Goal: Book appointment/travel/reservation

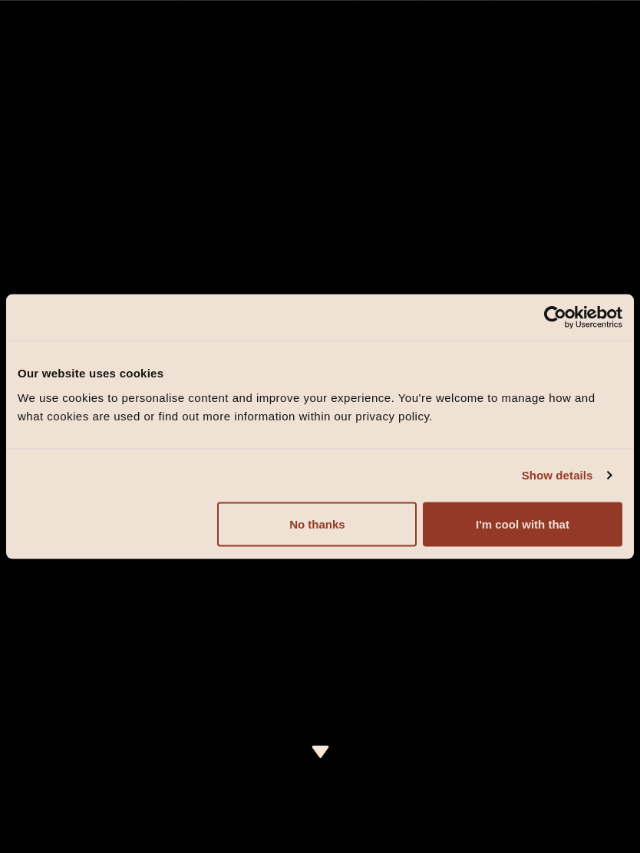
click at [578, 525] on button "I'm cool with that" at bounding box center [522, 524] width 199 height 44
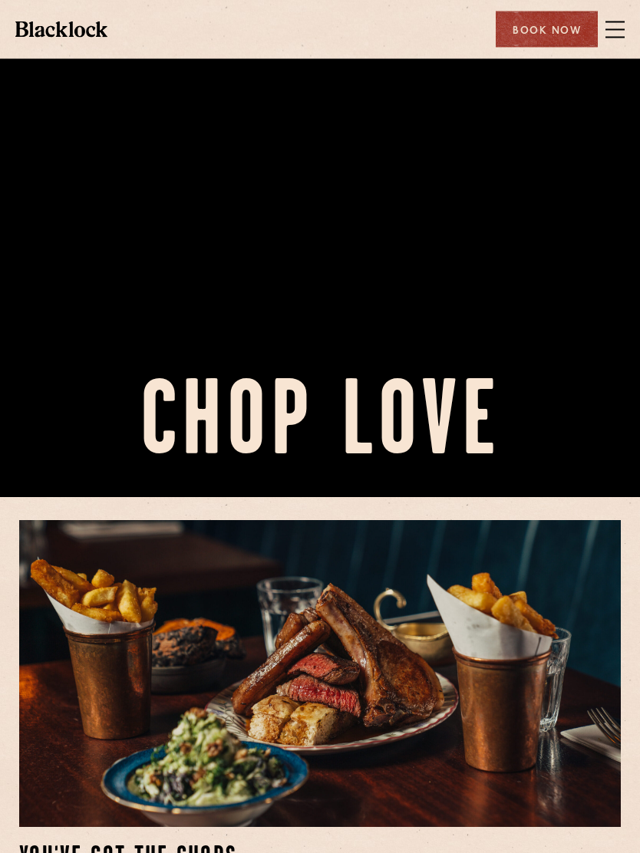
scroll to position [298, 0]
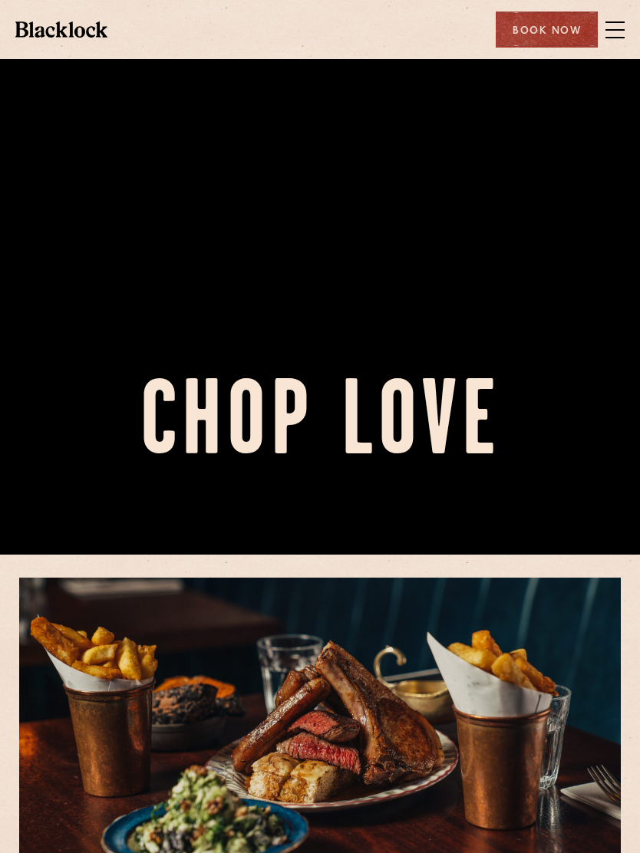
click at [617, 18] on span at bounding box center [614, 29] width 19 height 23
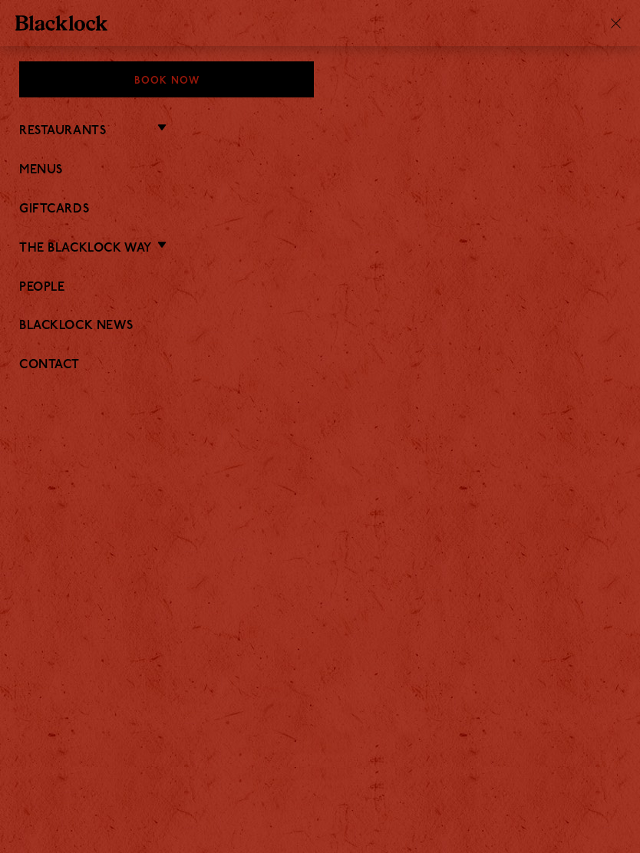
click at [171, 113] on ul "Restaurants [GEOGRAPHIC_DATA] Shoreditch [GEOGRAPHIC_DATA] [GEOGRAPHIC_DATA] [G…" at bounding box center [319, 247] width 601 height 300
click at [158, 129] on li "Restaurants [GEOGRAPHIC_DATA] [GEOGRAPHIC_DATA] [GEOGRAPHIC_DATA] [GEOGRAPHIC_D…" at bounding box center [319, 130] width 601 height 20
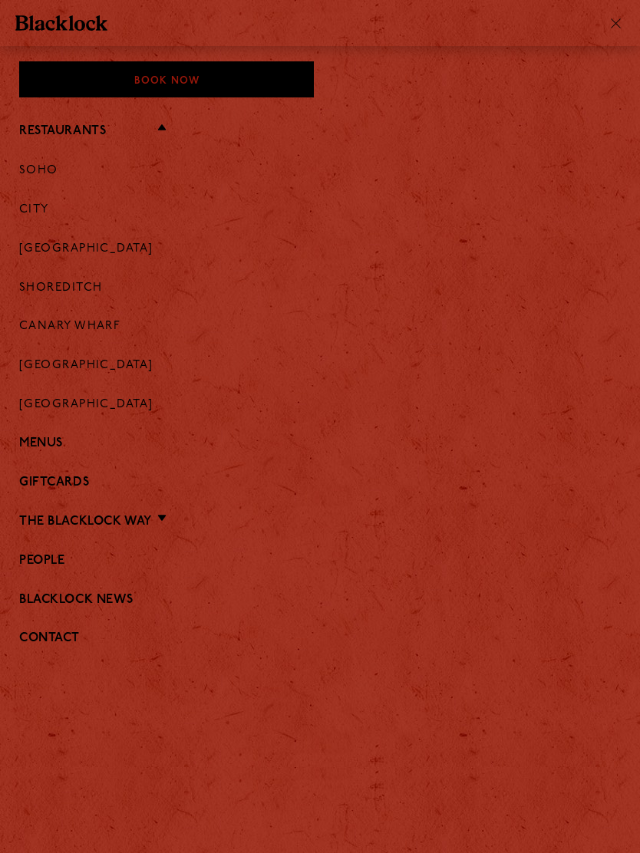
click at [89, 364] on link "[GEOGRAPHIC_DATA]" at bounding box center [86, 366] width 134 height 14
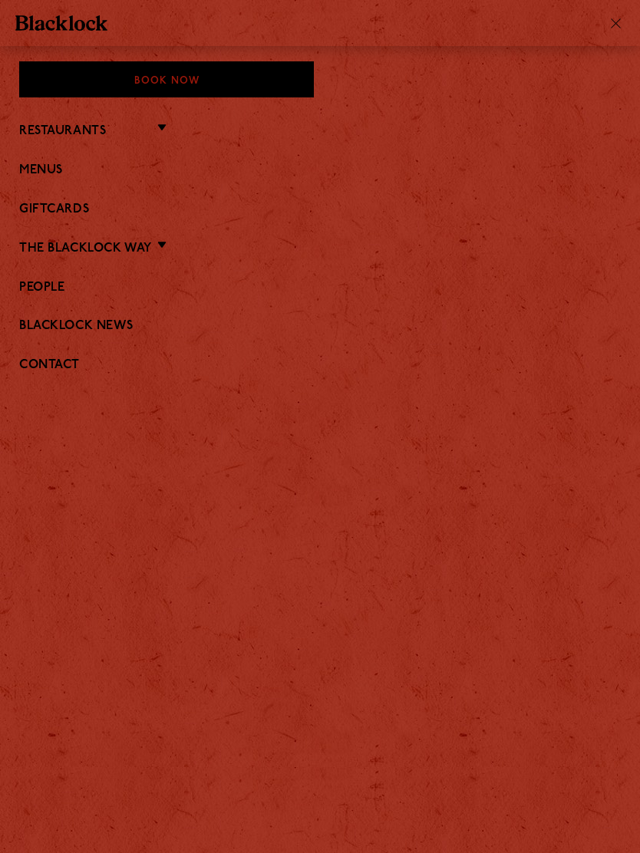
click at [151, 91] on div "Book Now" at bounding box center [166, 79] width 295 height 36
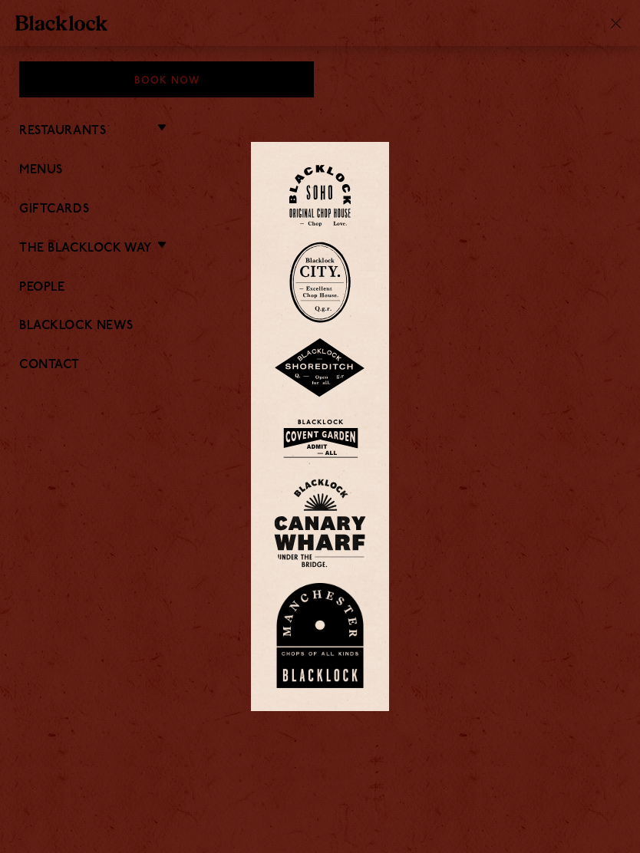
click at [562, 153] on div at bounding box center [320, 426] width 640 height 853
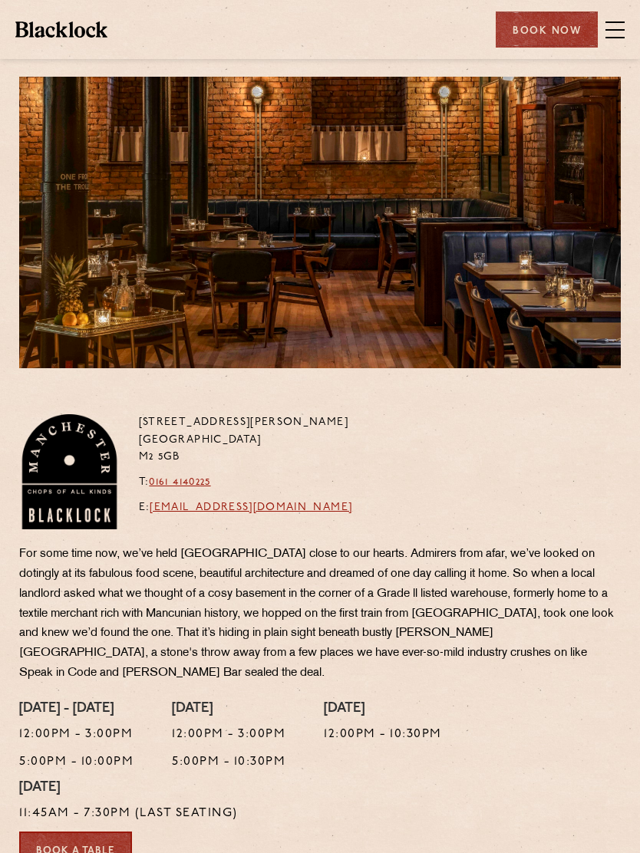
click at [624, 18] on div "Restaurants Soho City Shoreditch Covent Garden Canary Wharf Manchester Birmingh…" at bounding box center [320, 29] width 640 height 59
click at [611, 31] on span at bounding box center [614, 29] width 19 height 23
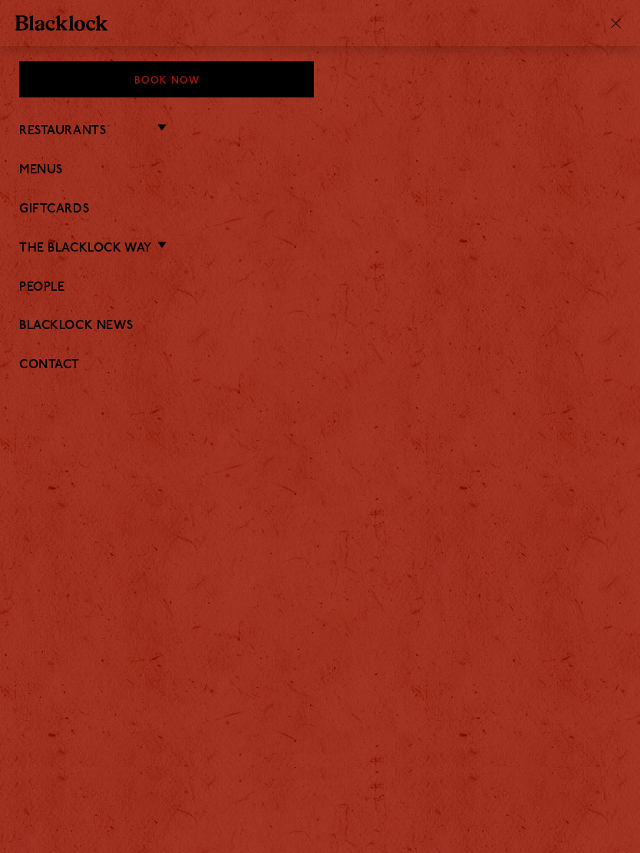
click at [566, 186] on ul "Restaurants [GEOGRAPHIC_DATA] Shoreditch [GEOGRAPHIC_DATA] [GEOGRAPHIC_DATA] [G…" at bounding box center [319, 247] width 601 height 300
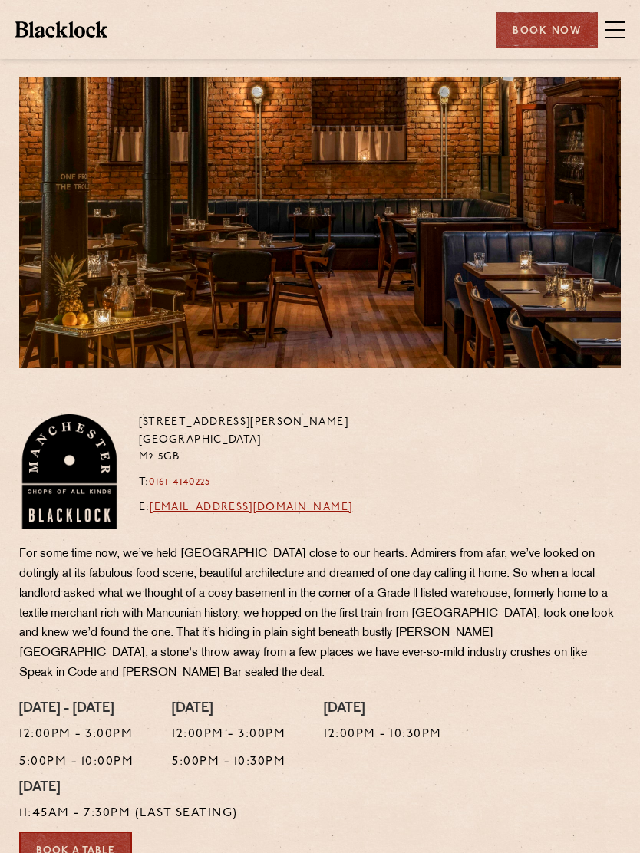
click at [623, 19] on span at bounding box center [614, 29] width 19 height 23
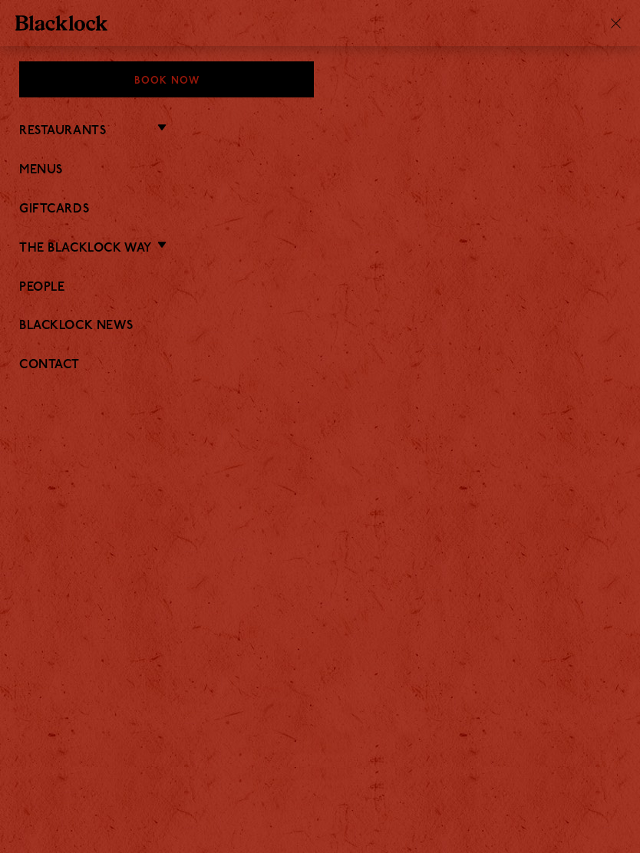
click at [58, 156] on ul "Restaurants [GEOGRAPHIC_DATA] Shoreditch [GEOGRAPHIC_DATA] [GEOGRAPHIC_DATA] [G…" at bounding box center [319, 247] width 601 height 300
click at [57, 169] on link "Menus" at bounding box center [319, 170] width 601 height 15
